Goal: Task Accomplishment & Management: Manage account settings

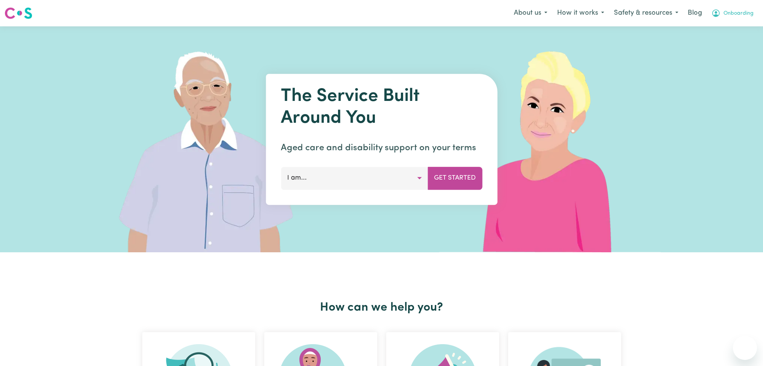
click at [726, 16] on span "Onboarding" at bounding box center [739, 13] width 30 height 8
click at [726, 46] on link "Logout" at bounding box center [728, 43] width 59 height 14
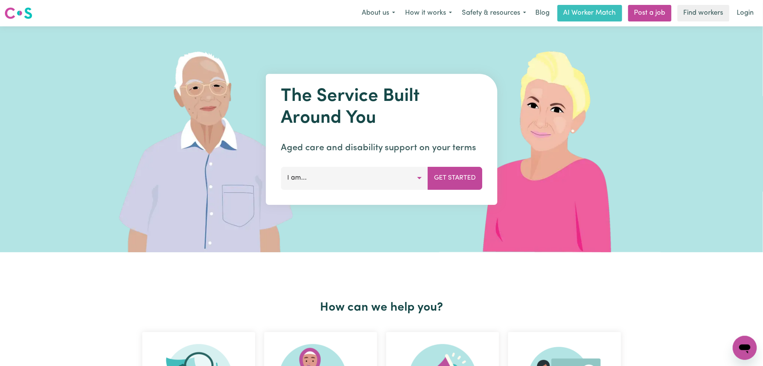
click at [739, 23] on nav "Menu About us How it works Safety & resources Blog AI Worker Match Post a job F…" at bounding box center [381, 13] width 763 height 26
click at [742, 15] on link "Login" at bounding box center [746, 13] width 26 height 17
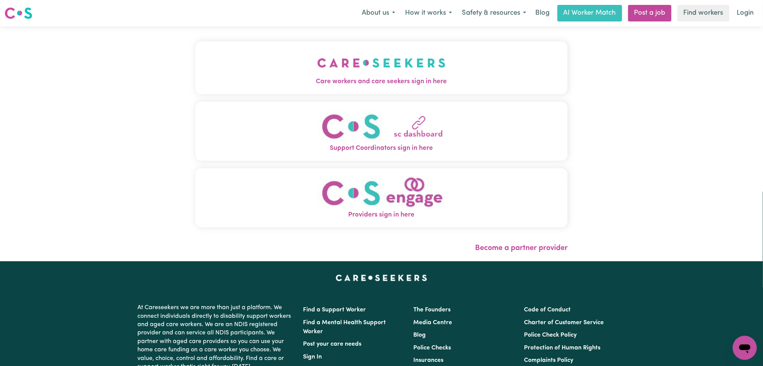
click at [360, 66] on button "Care workers and care seekers sign in here" at bounding box center [381, 67] width 373 height 53
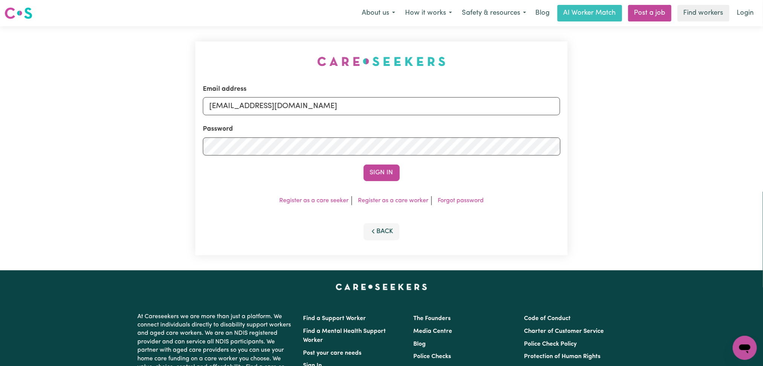
click at [294, 118] on form "Email address [EMAIL_ADDRESS][DOMAIN_NAME] Password Sign In" at bounding box center [382, 132] width 358 height 97
click at [302, 112] on input "[EMAIL_ADDRESS][DOMAIN_NAME]" at bounding box center [382, 106] width 358 height 18
drag, startPoint x: 246, startPoint y: 104, endPoint x: 372, endPoint y: 102, distance: 126.2
click at [372, 102] on input "Superuser~[EMAIL_ADDRESS][DOMAIN_NAME]" at bounding box center [382, 106] width 358 height 18
click at [290, 102] on input "Superuser~[EMAIL_ADDRESS][DOMAIN_NAME]" at bounding box center [382, 106] width 358 height 18
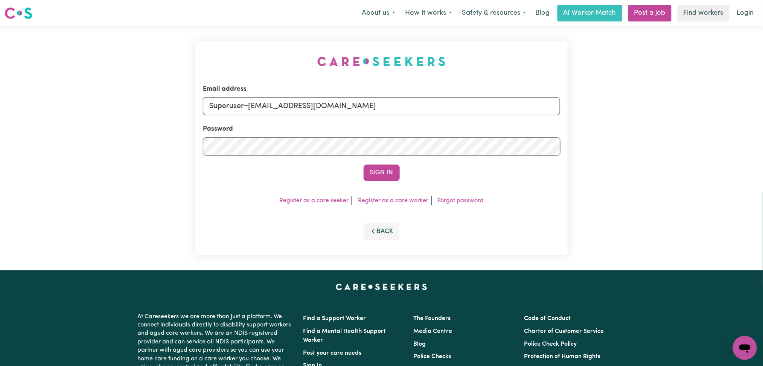
drag, startPoint x: 248, startPoint y: 102, endPoint x: 509, endPoint y: 102, distance: 261.3
click at [509, 102] on input "Superuser~[EMAIL_ADDRESS][DOMAIN_NAME]" at bounding box center [382, 106] width 358 height 18
type input "Superuser~[EMAIL_ADDRESS][DOMAIN_NAME]"
click at [371, 172] on button "Sign In" at bounding box center [382, 173] width 36 height 17
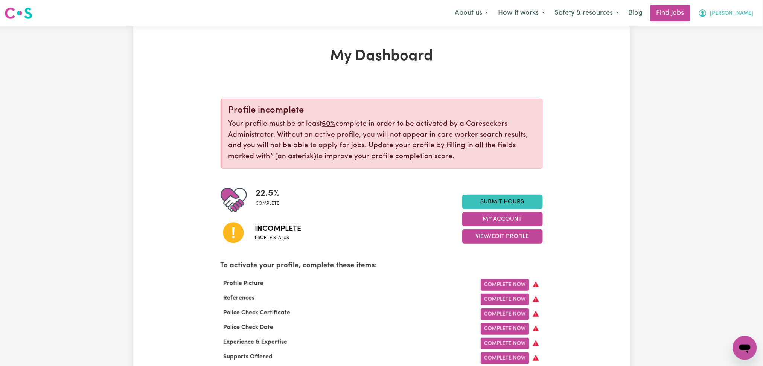
click at [742, 15] on span "[PERSON_NAME]" at bounding box center [732, 13] width 43 height 8
click at [733, 54] on link "Logout" at bounding box center [728, 57] width 59 height 14
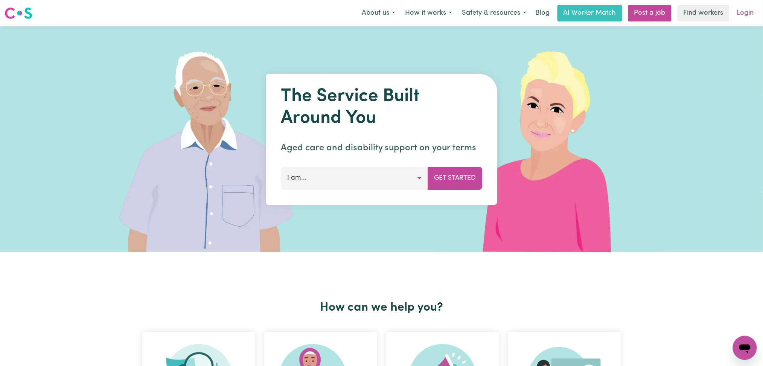
click at [742, 17] on link "Login" at bounding box center [746, 13] width 26 height 17
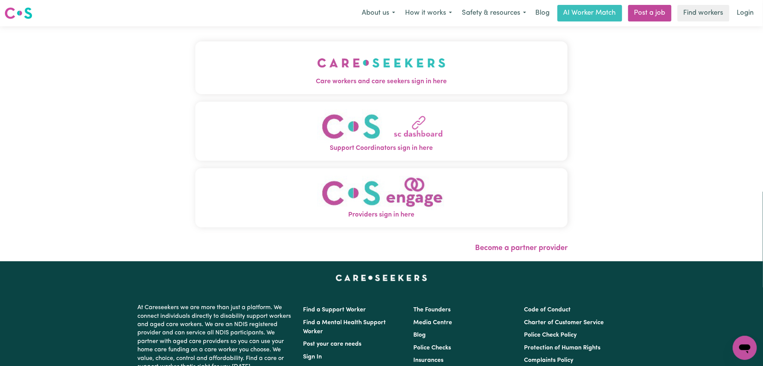
click at [351, 73] on button "Care workers and care seekers sign in here" at bounding box center [381, 67] width 373 height 53
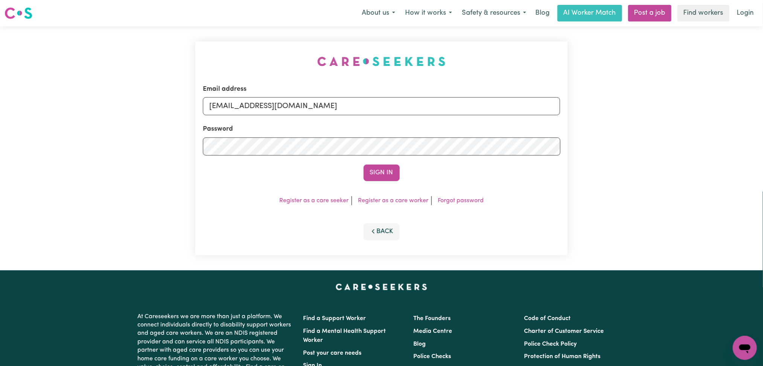
click at [313, 107] on input "[EMAIL_ADDRESS][DOMAIN_NAME]" at bounding box center [382, 106] width 358 height 18
drag, startPoint x: 324, startPoint y: 100, endPoint x: 323, endPoint y: 114, distance: 13.6
click at [324, 100] on input "[EMAIL_ADDRESS][DOMAIN_NAME]" at bounding box center [382, 106] width 358 height 18
drag, startPoint x: 249, startPoint y: 104, endPoint x: 469, endPoint y: 136, distance: 222.2
click at [469, 136] on form "Email address Superuser~[EMAIL_ADDRESS][DOMAIN_NAME] Password Sign In" at bounding box center [382, 132] width 358 height 97
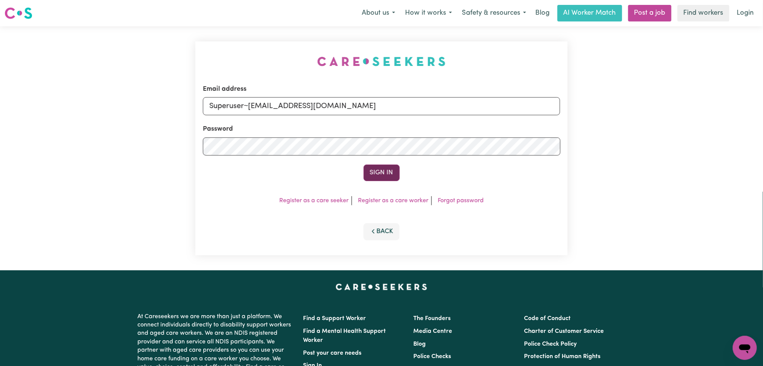
type input "Superuser~[EMAIL_ADDRESS][DOMAIN_NAME]"
click at [369, 175] on button "Sign In" at bounding box center [382, 173] width 36 height 17
